Goal: Book appointment/travel/reservation

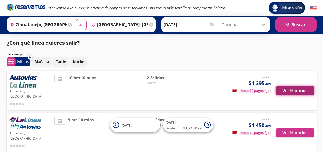
click at [299, 86] on button "Ver Horarios" at bounding box center [295, 90] width 38 height 9
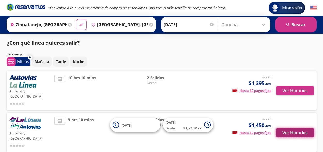
click at [295, 128] on button "Ver Horarios" at bounding box center [295, 132] width 38 height 9
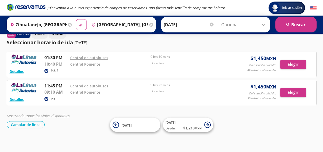
scroll to position [12, 0]
